Goal: Navigation & Orientation: Find specific page/section

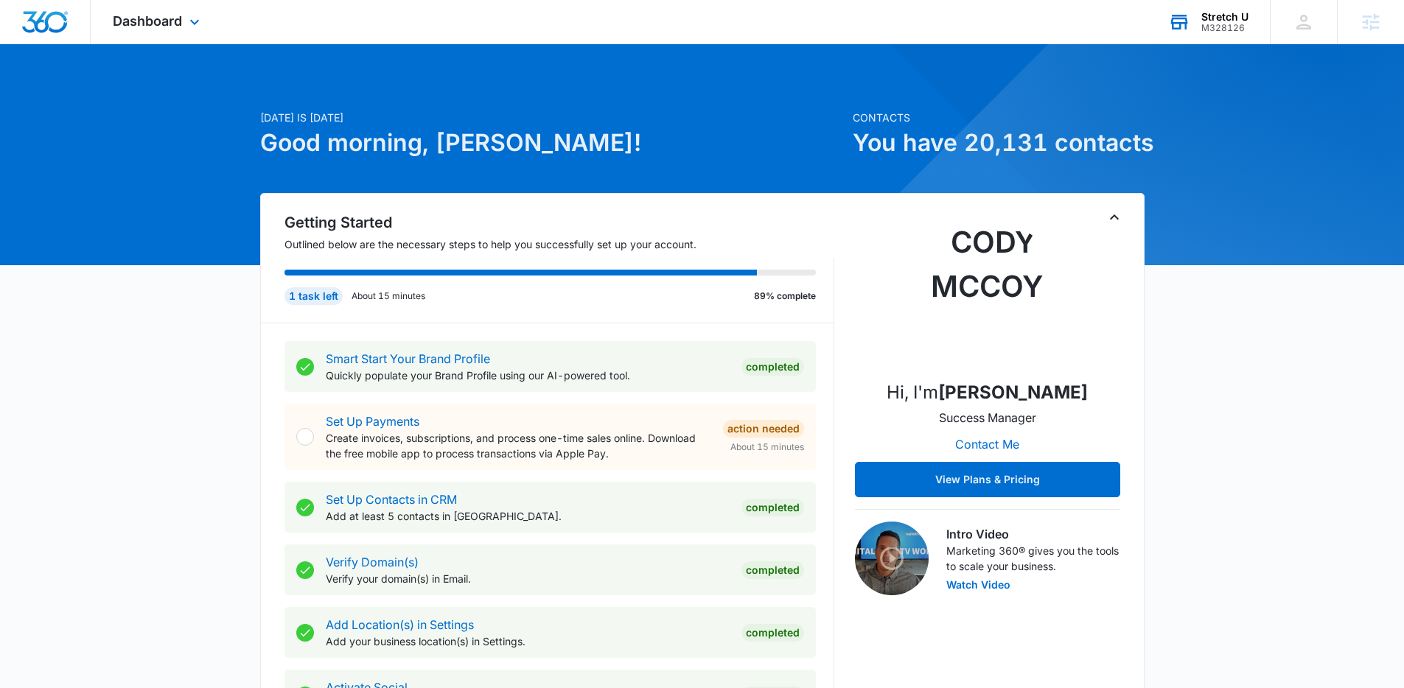
click at [1224, 29] on div "M328126" at bounding box center [1224, 28] width 47 height 10
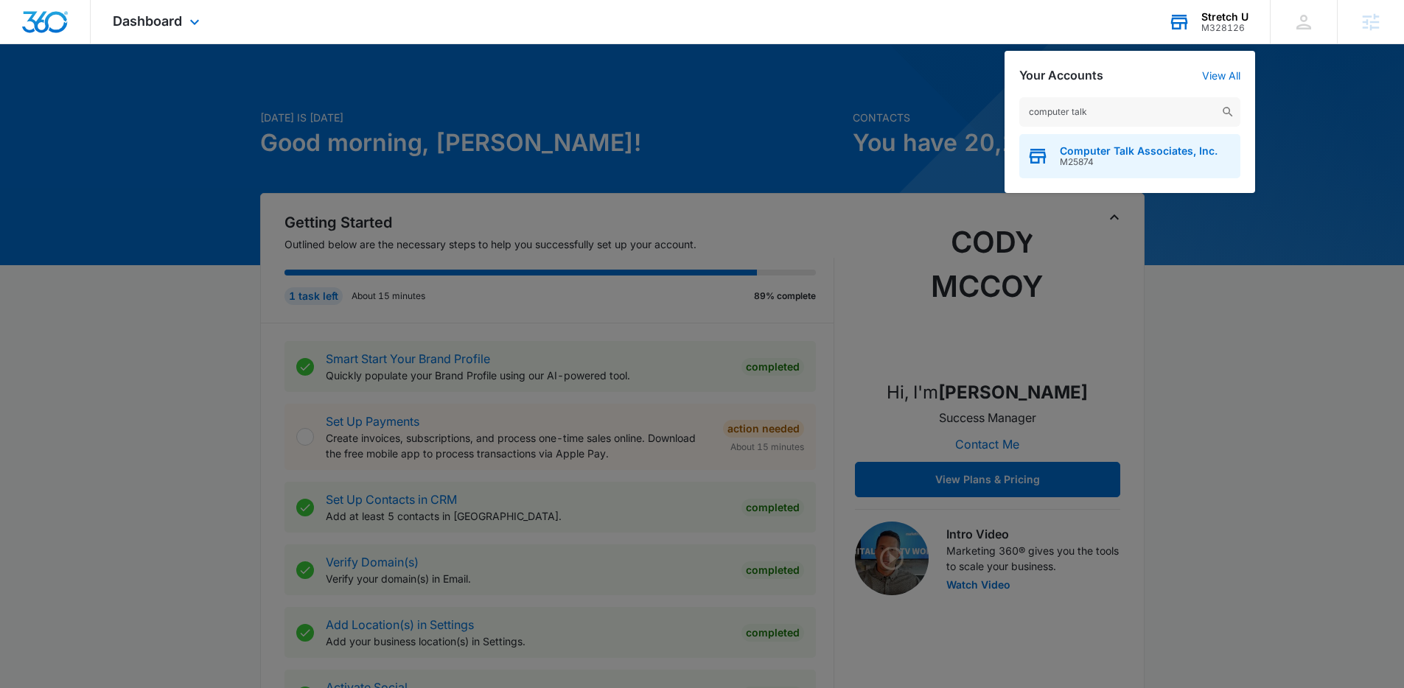
type input "computer talk"
click at [1161, 150] on span "Computer Talk Associates, Inc." at bounding box center [1139, 151] width 158 height 12
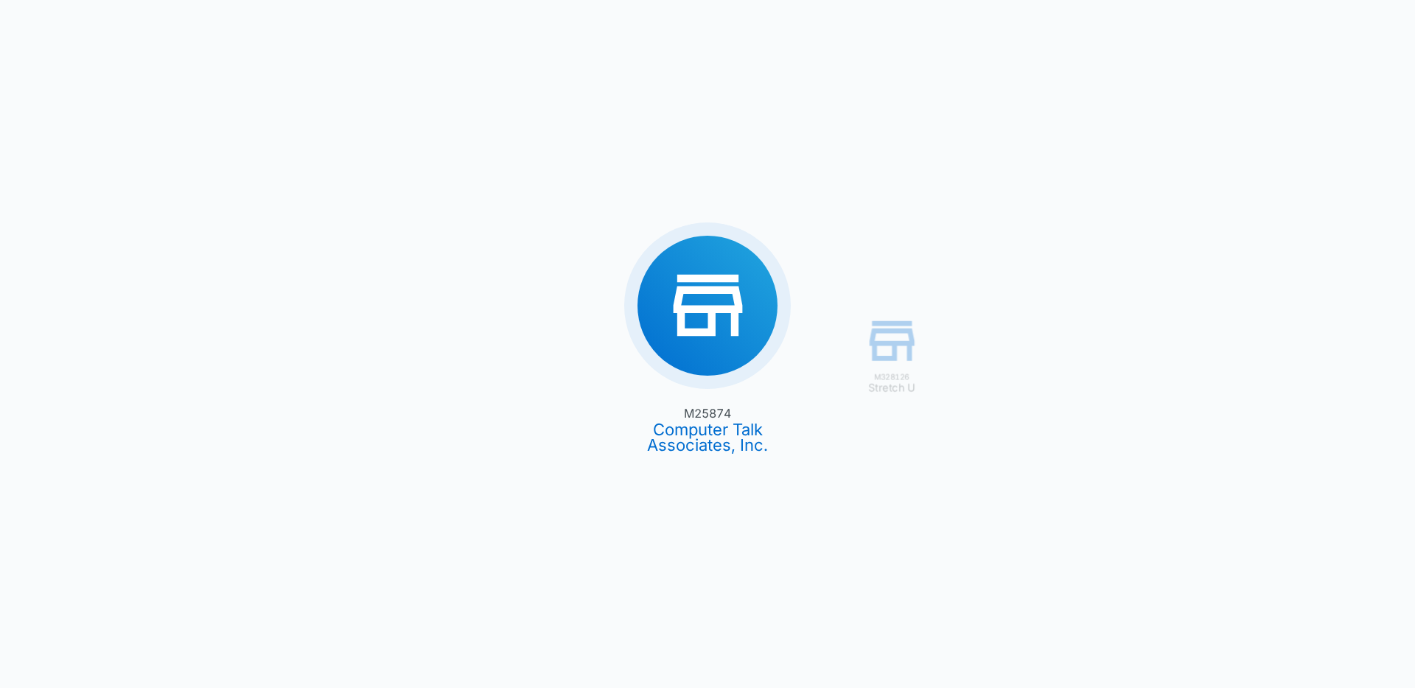
click at [181, 28] on div "M328126 Stretch U M25874 Computer Talk Associates, Inc." at bounding box center [707, 344] width 1415 height 688
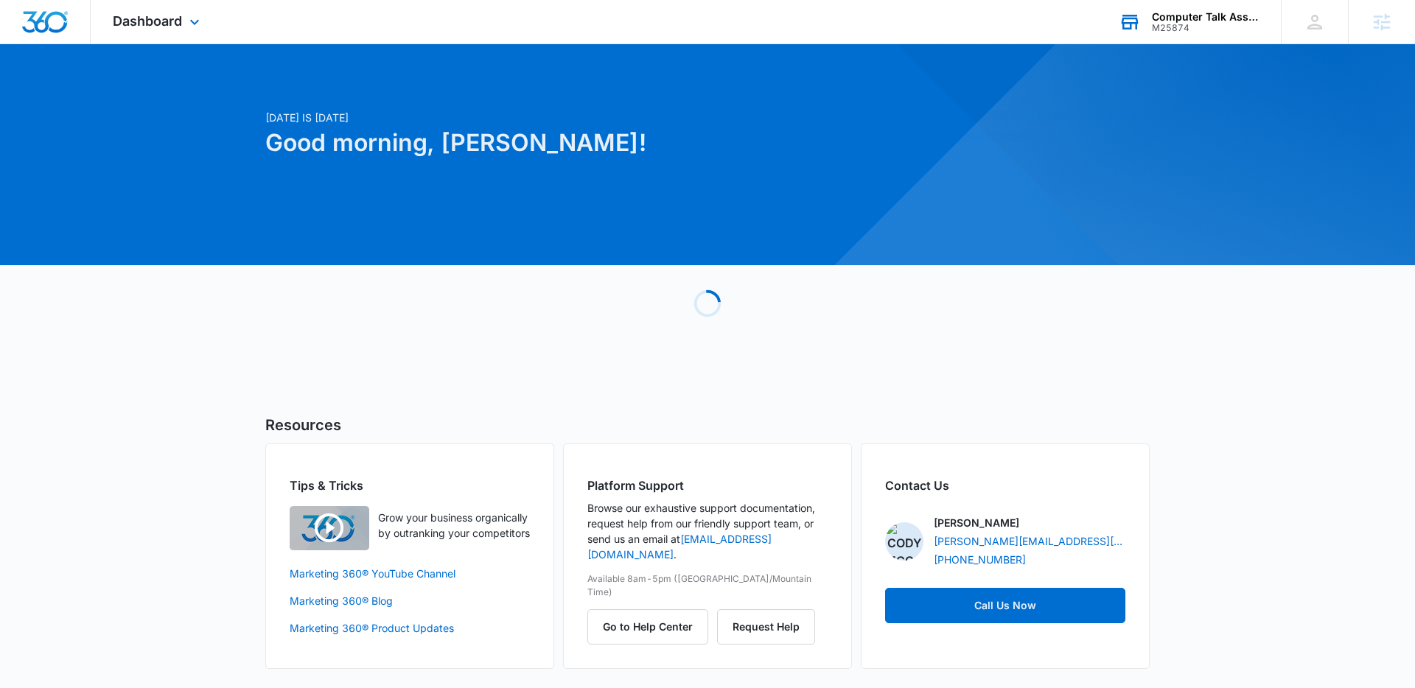
click at [181, 28] on span "Dashboard" at bounding box center [147, 20] width 69 height 15
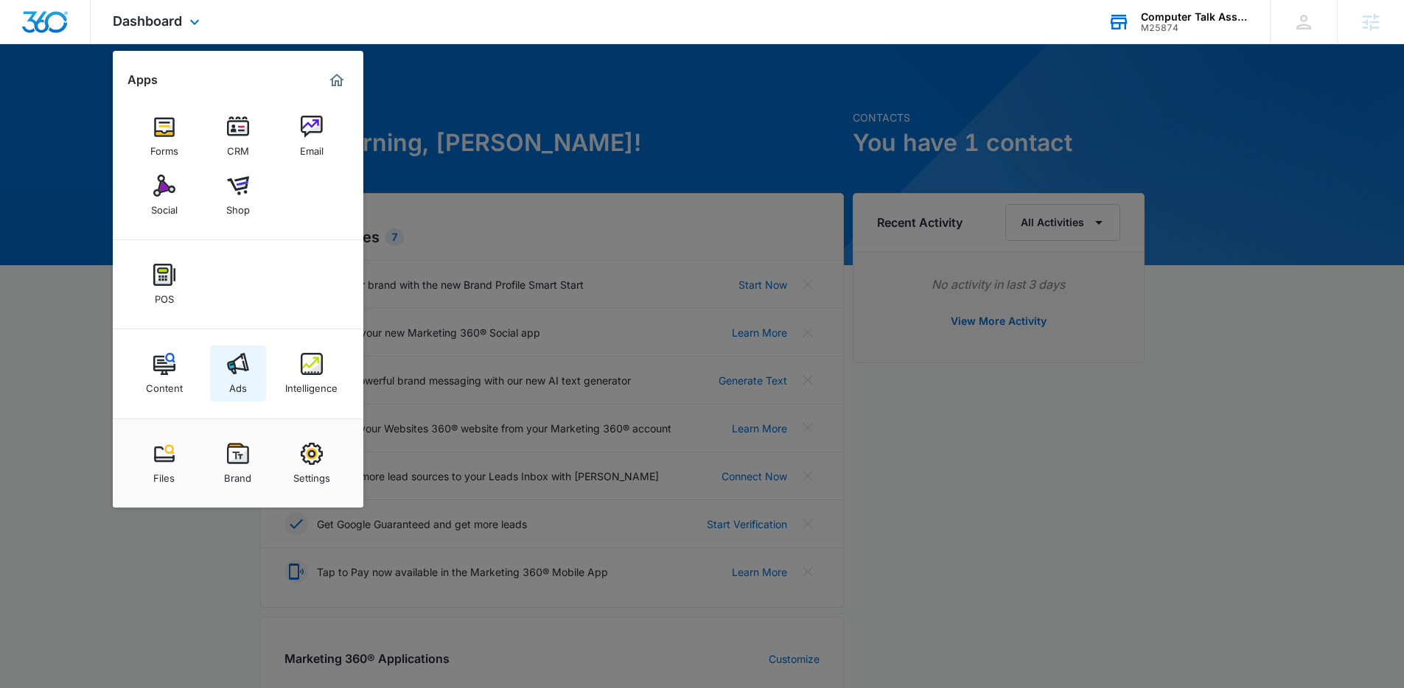
click at [234, 373] on img at bounding box center [238, 364] width 22 height 22
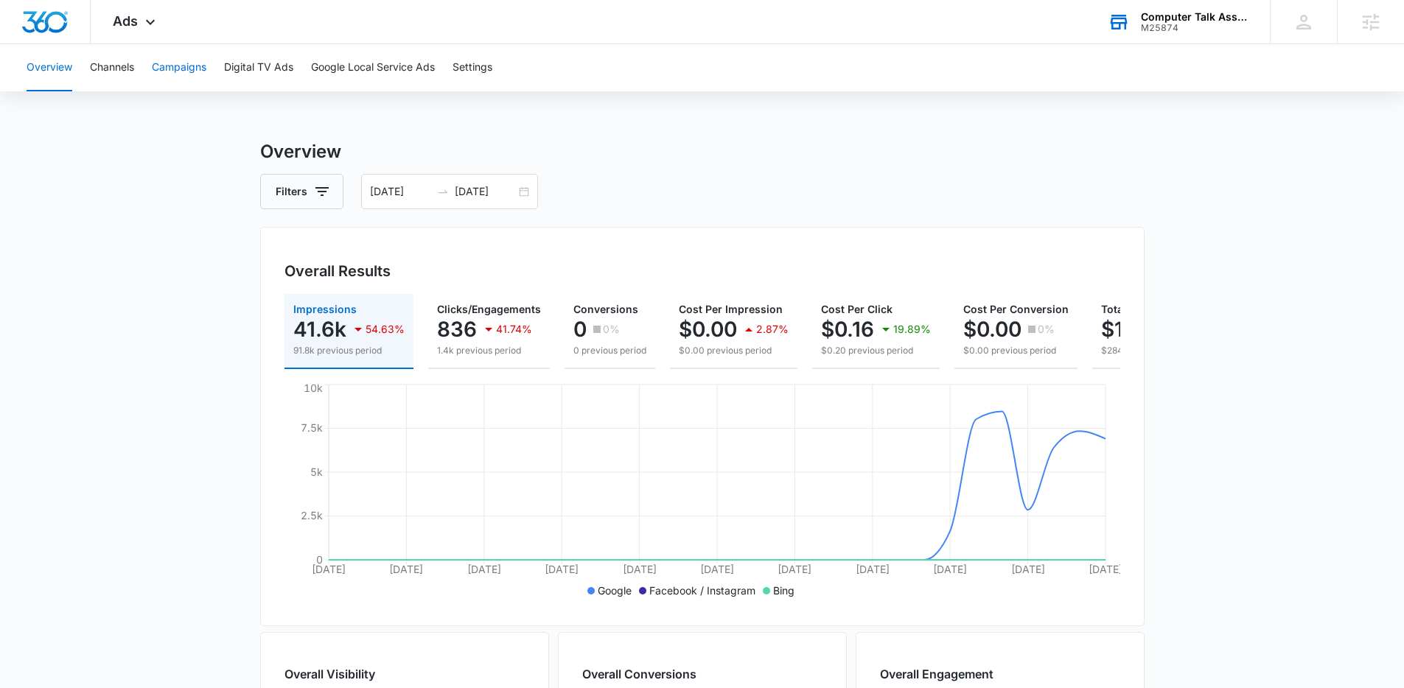
click at [189, 68] on button "Campaigns" at bounding box center [179, 67] width 55 height 47
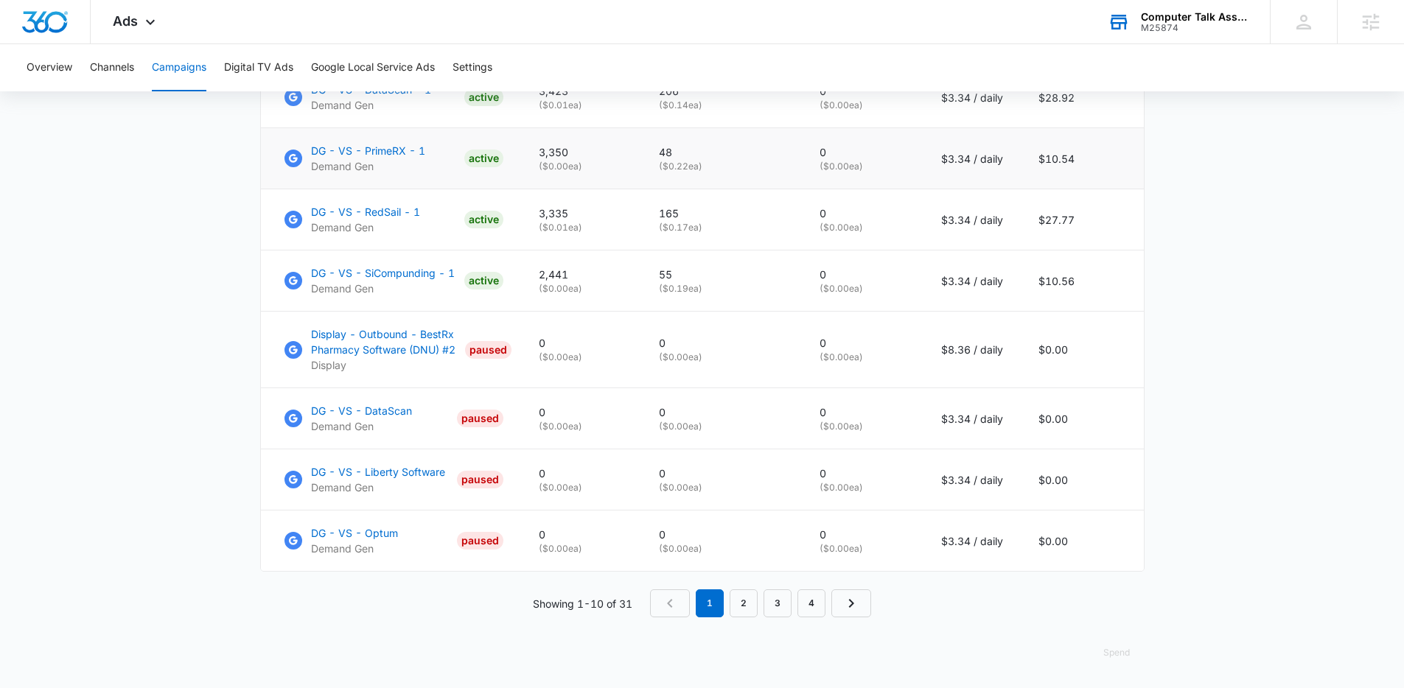
scroll to position [891, 0]
click at [740, 599] on link "2" at bounding box center [744, 604] width 28 height 28
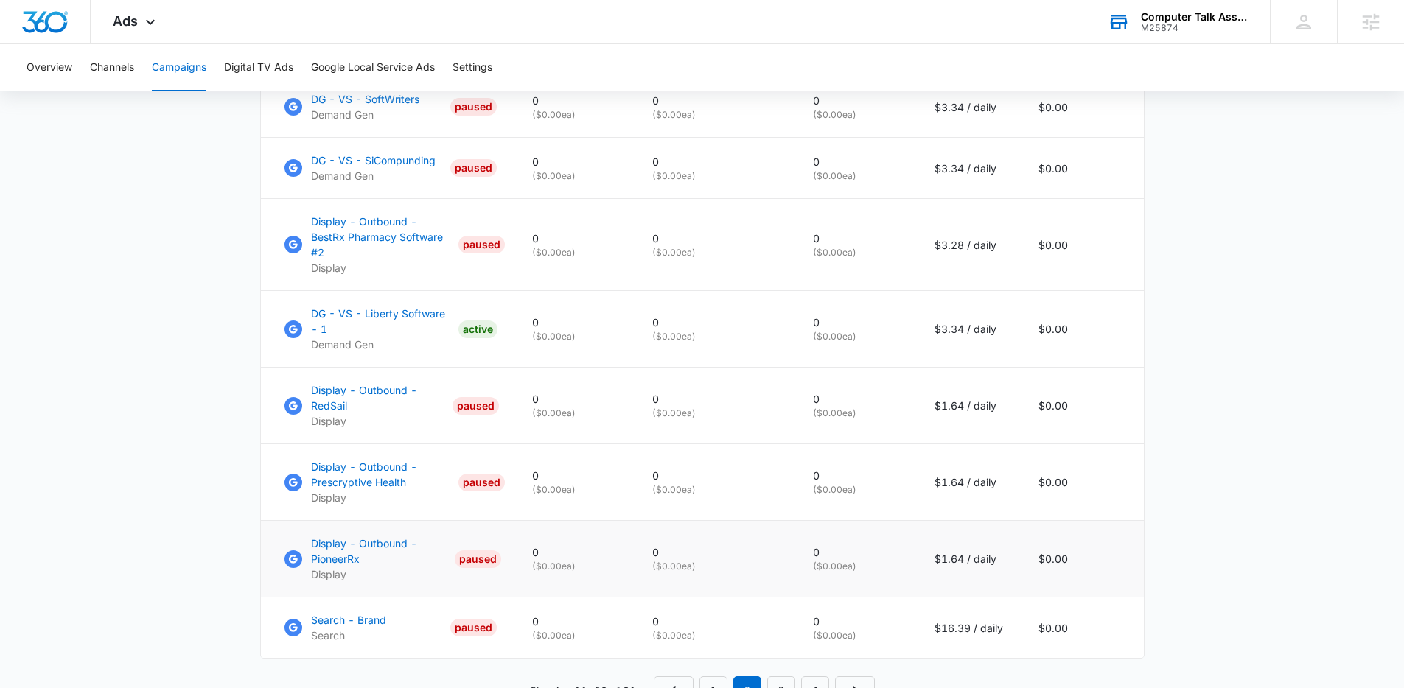
scroll to position [953, 0]
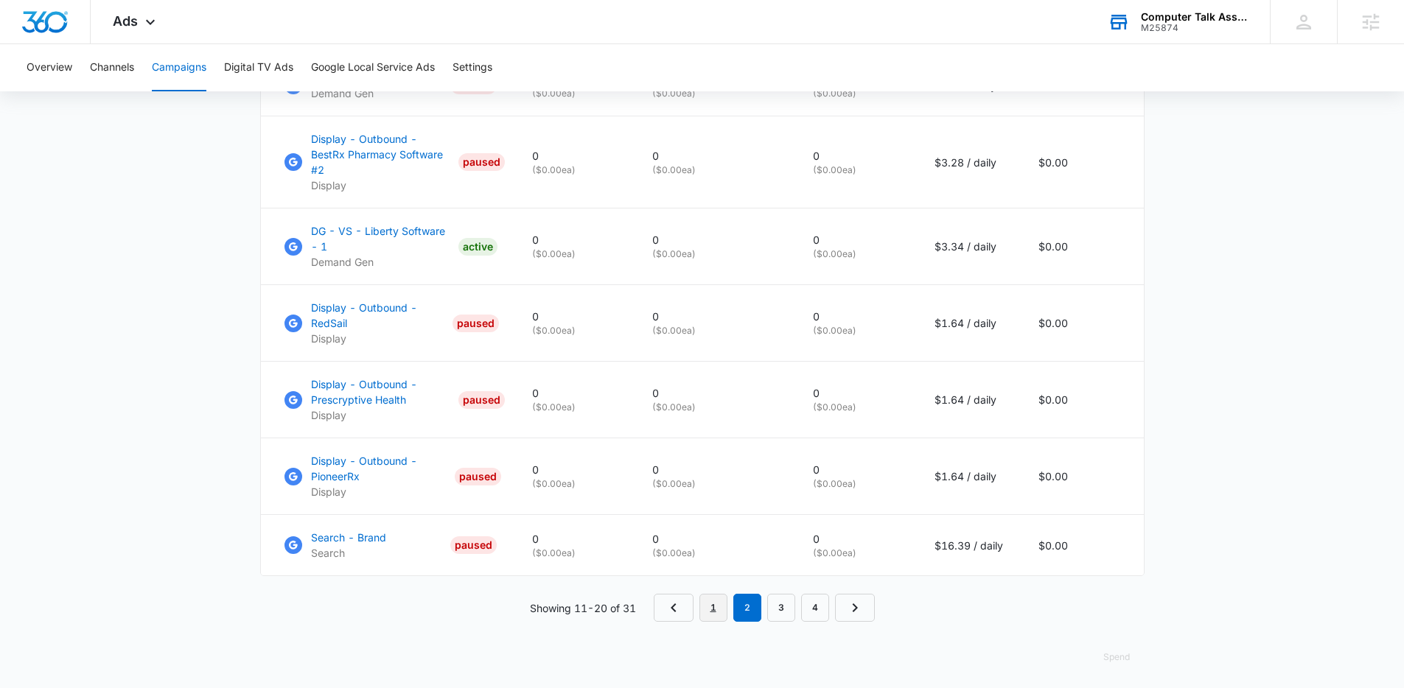
click at [718, 608] on link "1" at bounding box center [713, 608] width 28 height 28
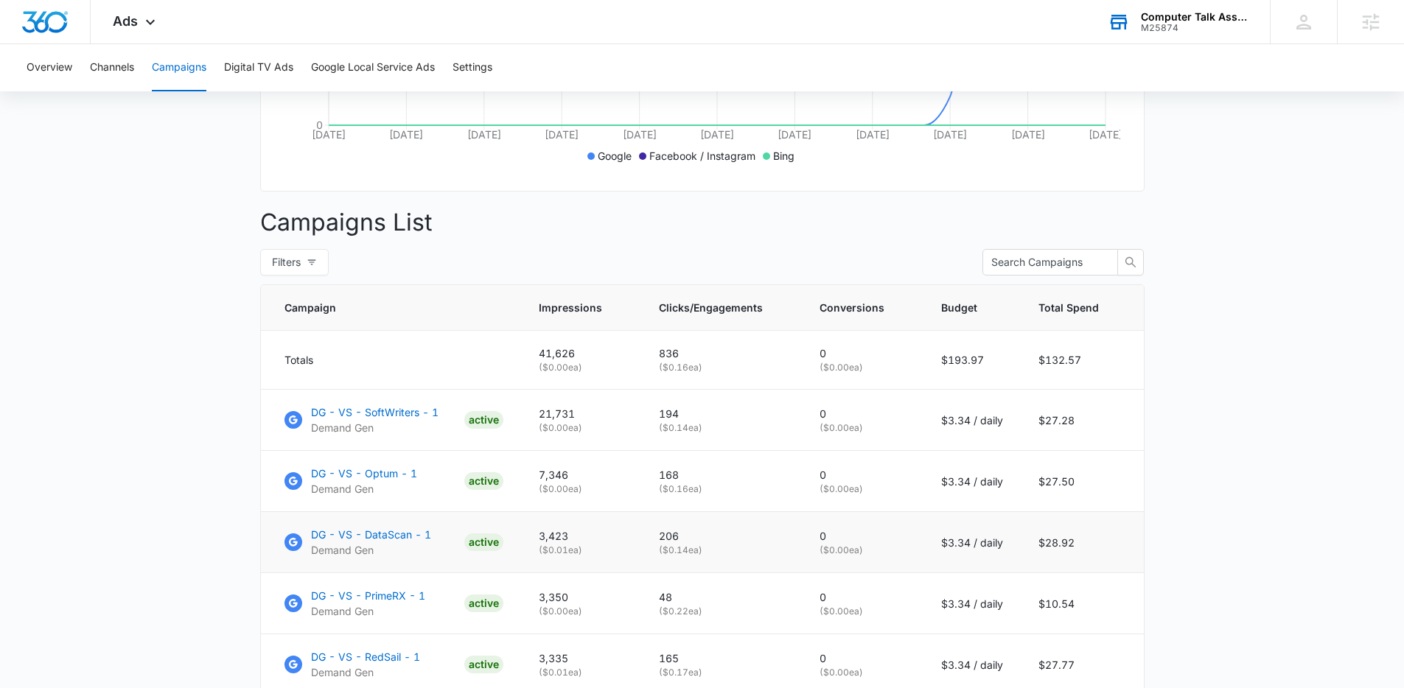
scroll to position [407, 0]
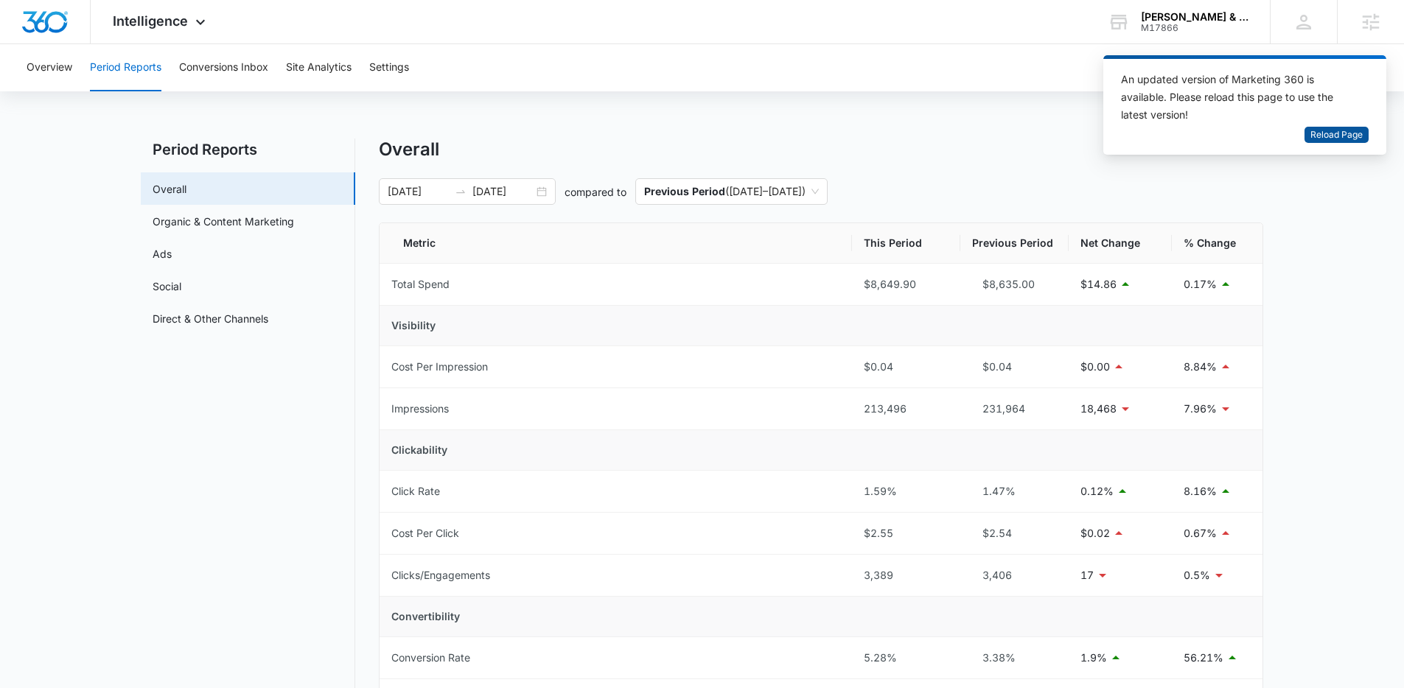
click at [1330, 133] on span "Reload Page" at bounding box center [1336, 135] width 52 height 14
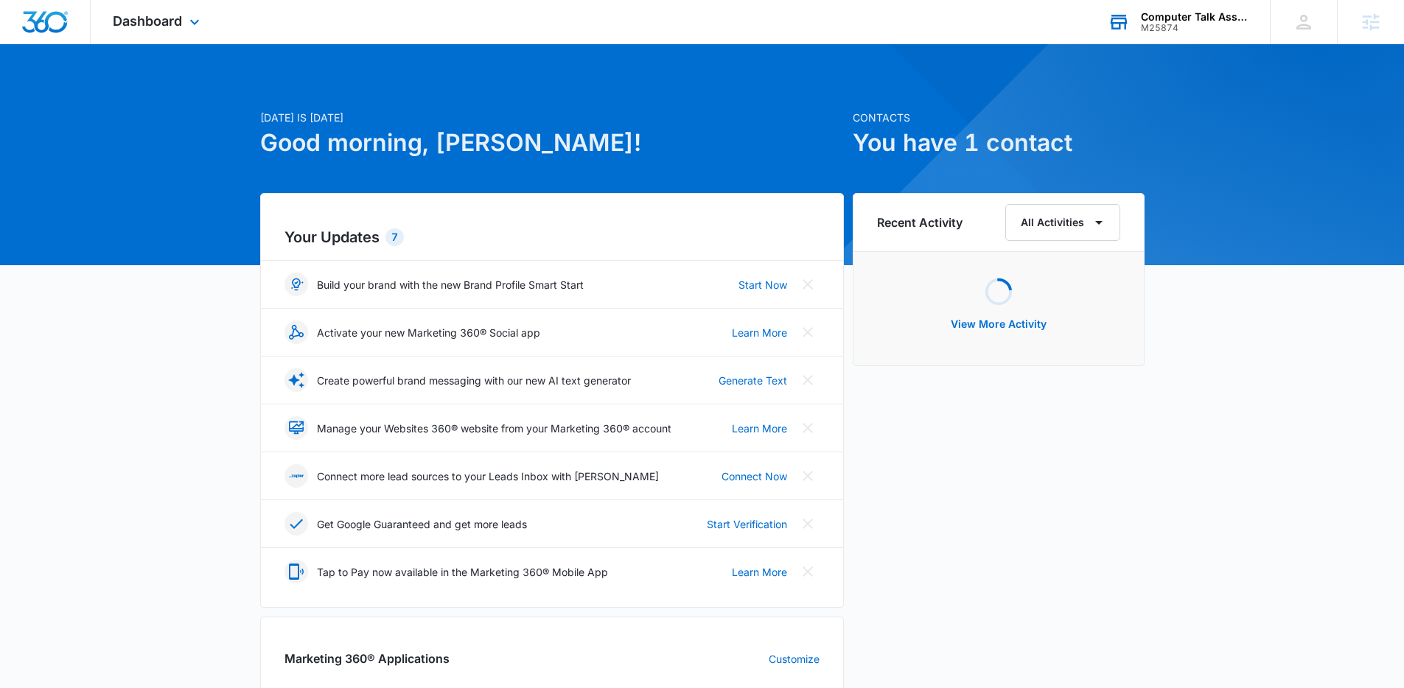
click at [1180, 23] on div "M25874" at bounding box center [1195, 28] width 108 height 10
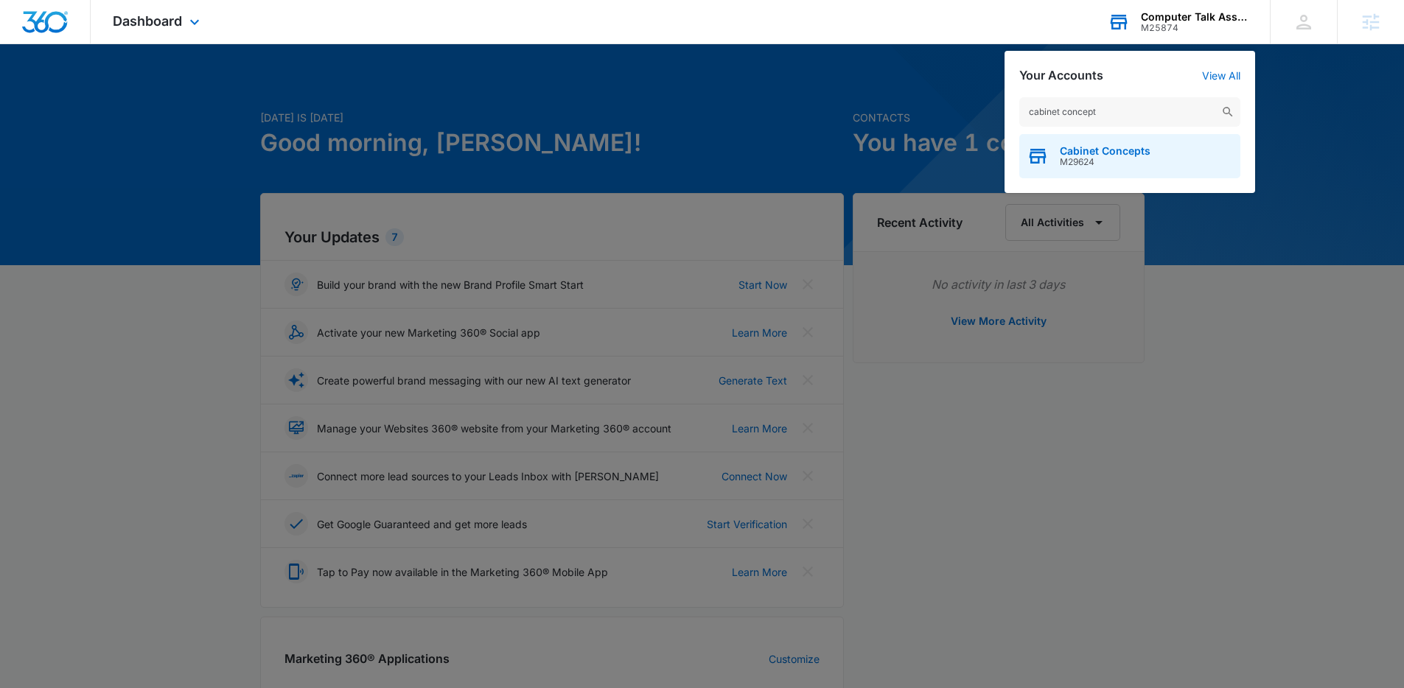
type input "cabinet concept"
click at [1121, 154] on span "Cabinet Concepts" at bounding box center [1105, 151] width 91 height 12
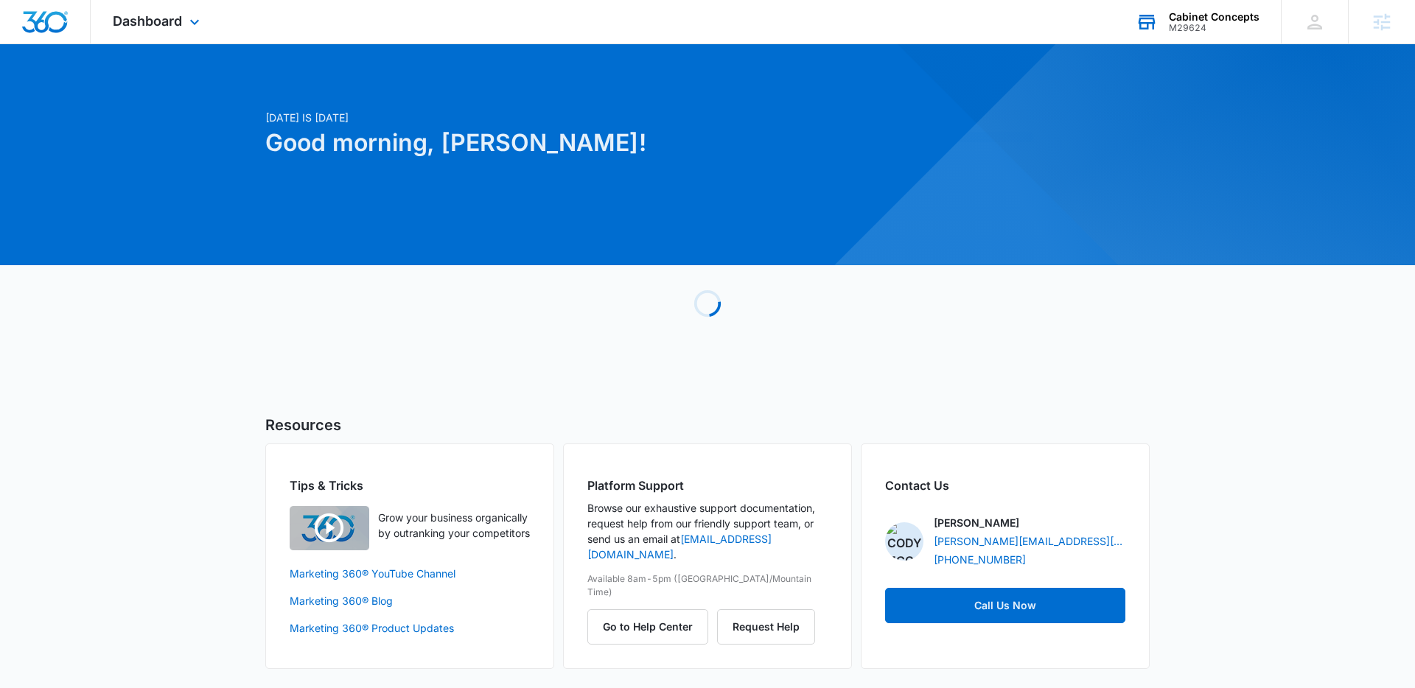
click at [185, 9] on div "Dashboard Apps Reputation Websites Forms CRM Email Social POS Content Ads Intel…" at bounding box center [158, 21] width 135 height 43
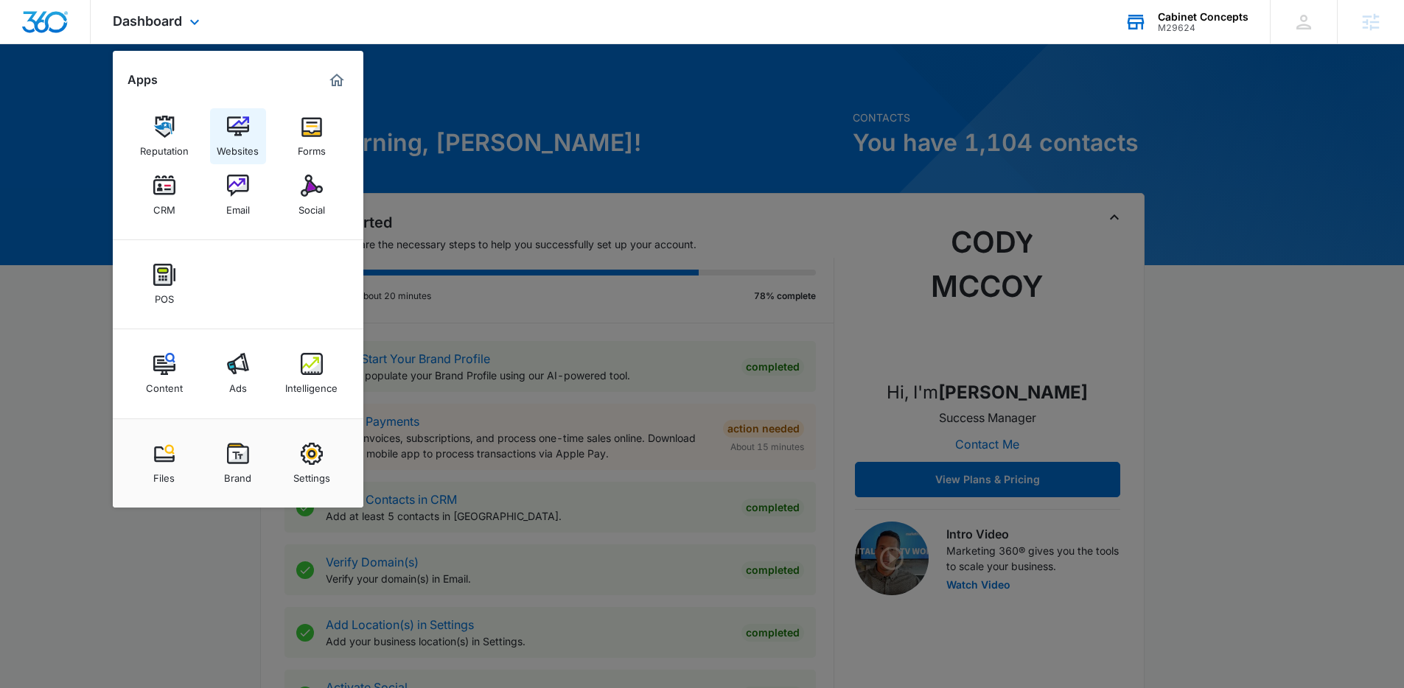
click at [220, 129] on link "Websites" at bounding box center [238, 136] width 56 height 56
